Goal: Book appointment/travel/reservation

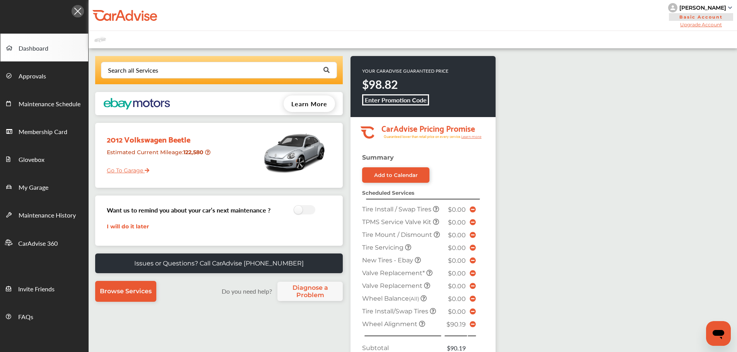
click at [138, 168] on link "Go To Garage" at bounding box center [125, 168] width 48 height 15
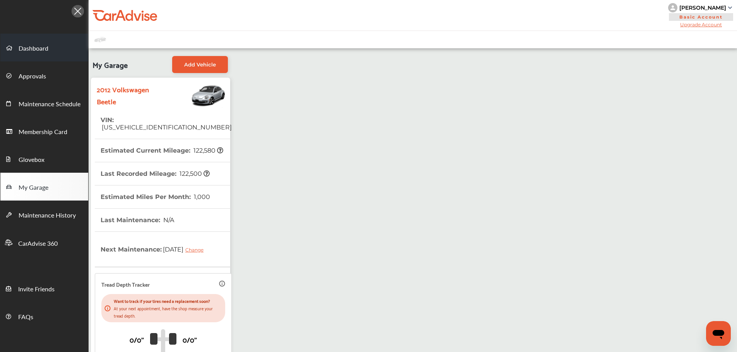
click at [30, 44] on span "Dashboard" at bounding box center [34, 49] width 30 height 10
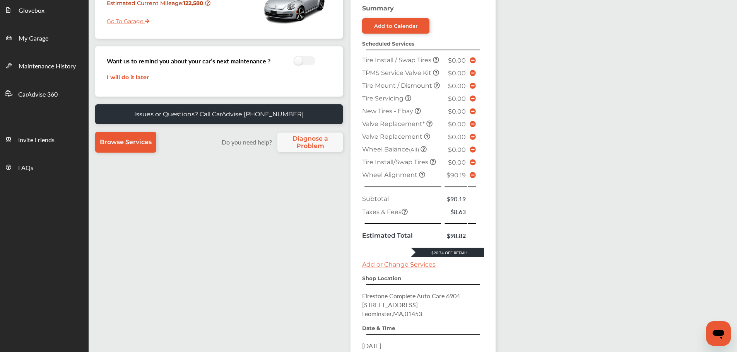
scroll to position [252, 0]
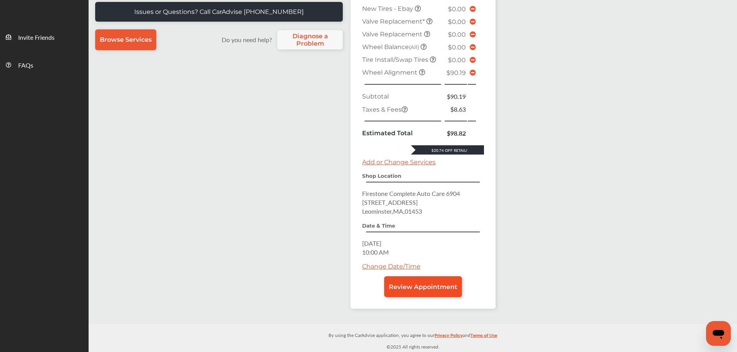
click at [420, 286] on span "Review Appointment" at bounding box center [423, 286] width 68 height 7
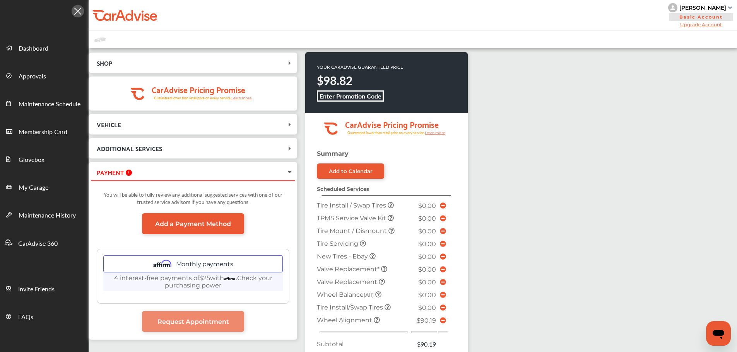
click at [441, 322] on icon at bounding box center [443, 321] width 6 height 6
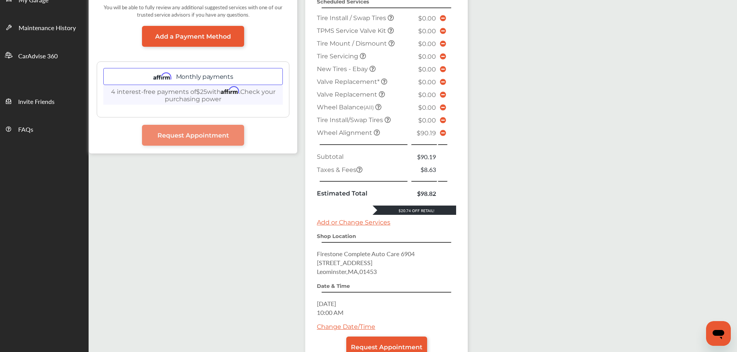
scroll to position [244, 0]
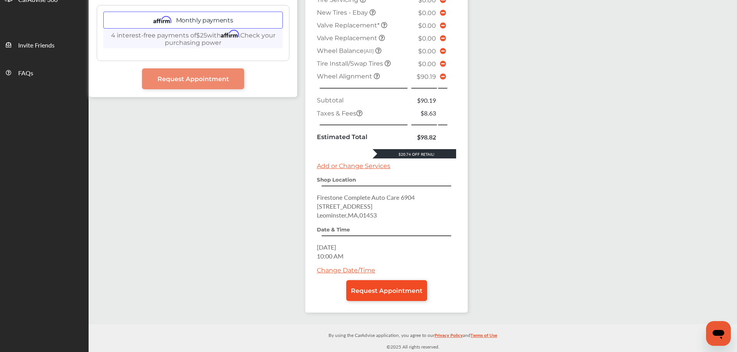
click at [388, 294] on span "Request Appointment" at bounding box center [387, 290] width 72 height 7
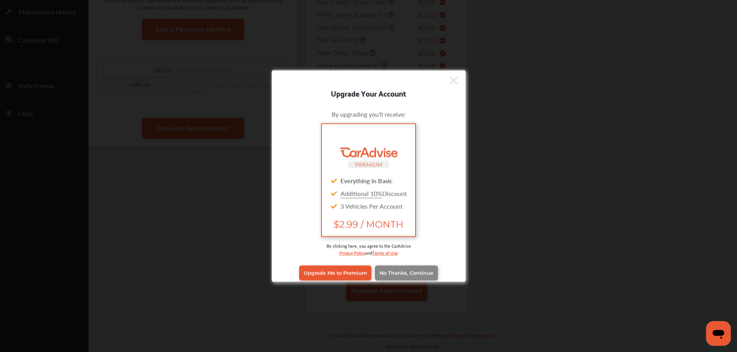
click at [406, 274] on span "No Thanks, Continue" at bounding box center [406, 273] width 54 height 6
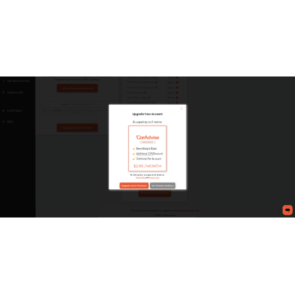
scroll to position [0, 0]
